Goal: Complete application form: Complete application form

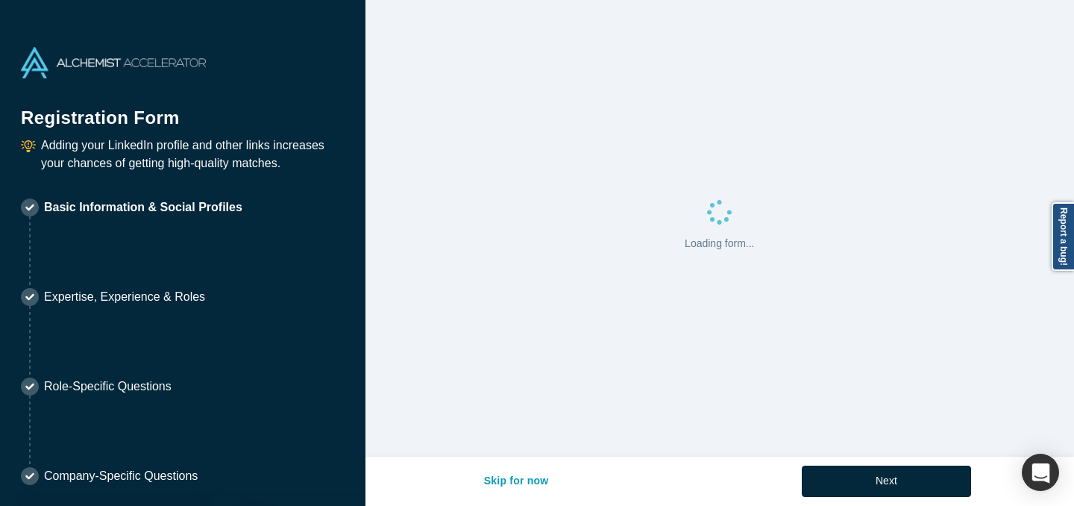
select select "US"
